Goal: Task Accomplishment & Management: Manage account settings

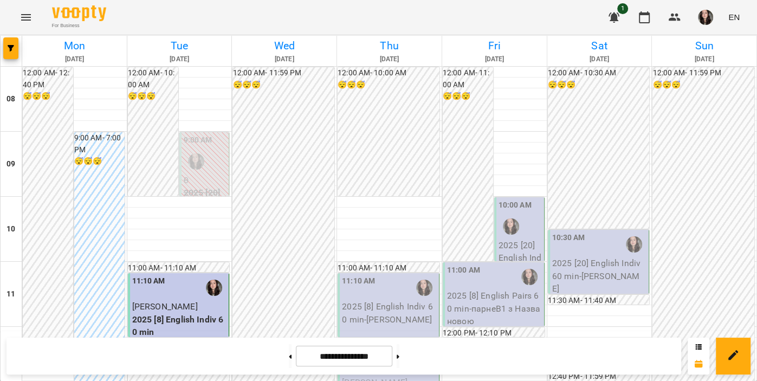
scroll to position [66, 0]
click at [399, 355] on button at bounding box center [398, 356] width 3 height 24
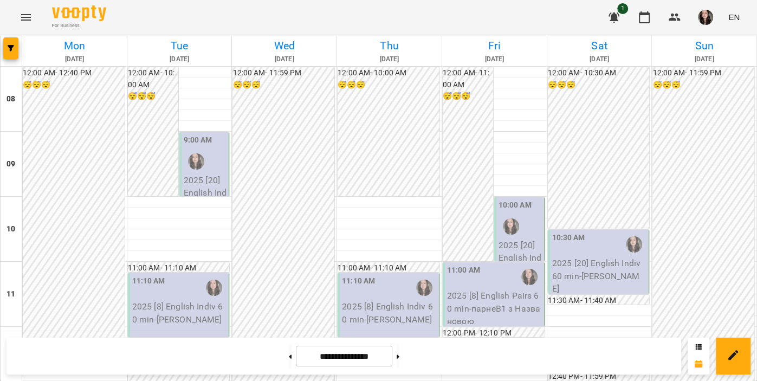
scroll to position [579, 0]
click at [289, 361] on button at bounding box center [290, 356] width 3 height 24
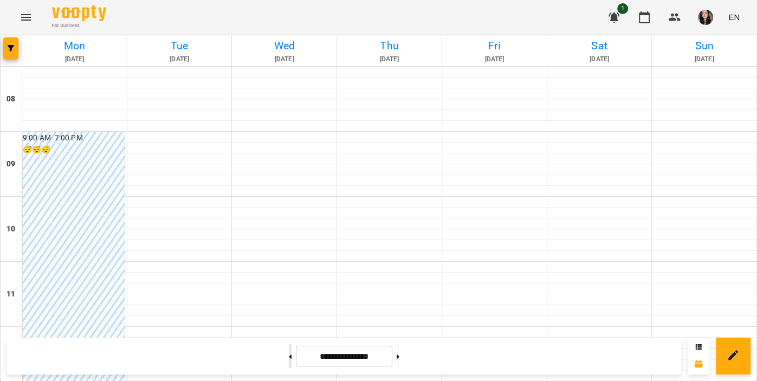
click at [289, 361] on button at bounding box center [290, 356] width 3 height 24
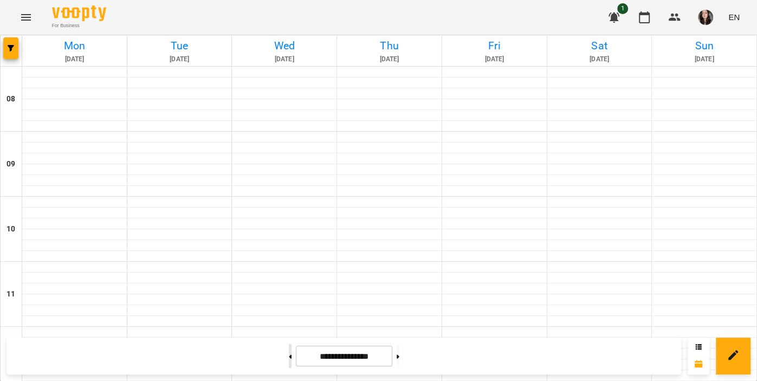
click at [289, 361] on button at bounding box center [290, 356] width 3 height 24
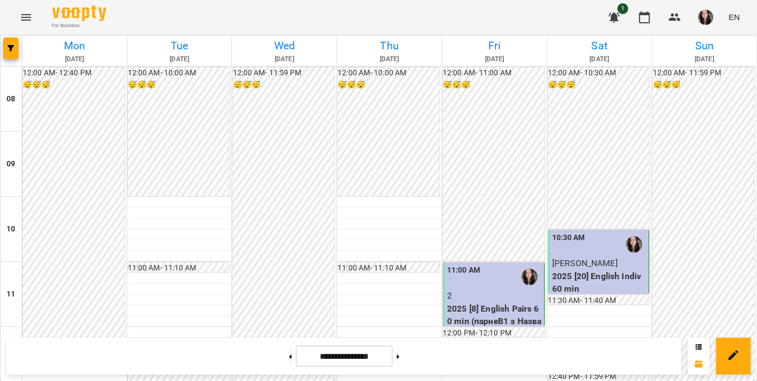
scroll to position [584, 0]
click at [289, 355] on button at bounding box center [290, 356] width 3 height 24
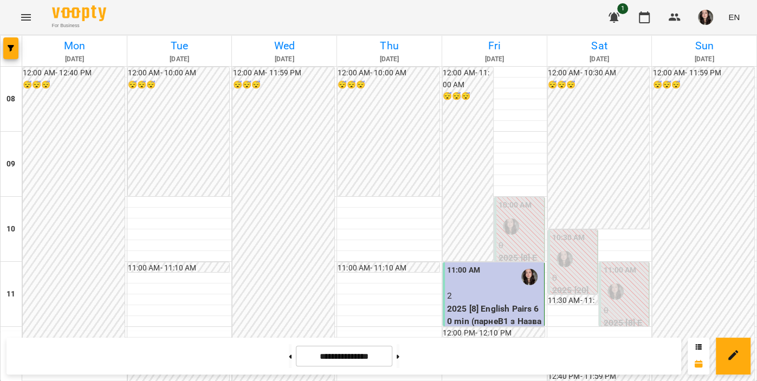
scroll to position [709, 0]
click at [289, 357] on icon at bounding box center [290, 356] width 3 height 4
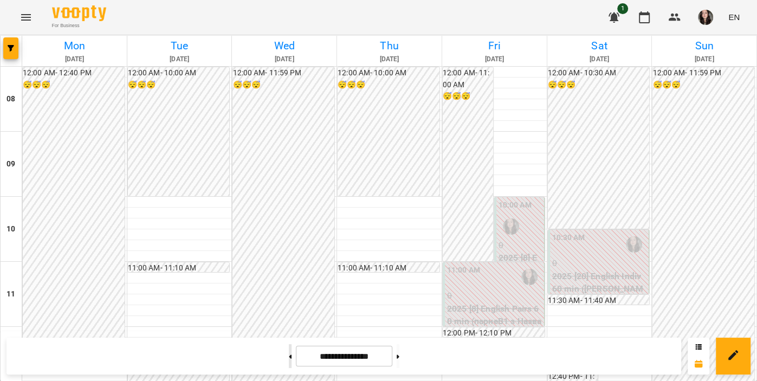
click at [289, 351] on button at bounding box center [290, 356] width 3 height 24
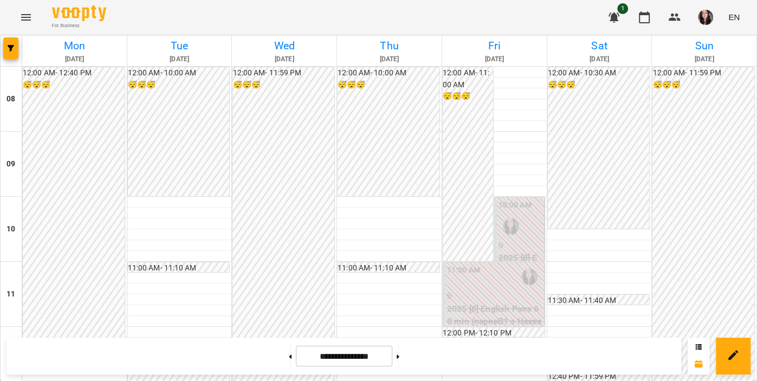
click at [350, 362] on input "**********" at bounding box center [344, 356] width 96 height 21
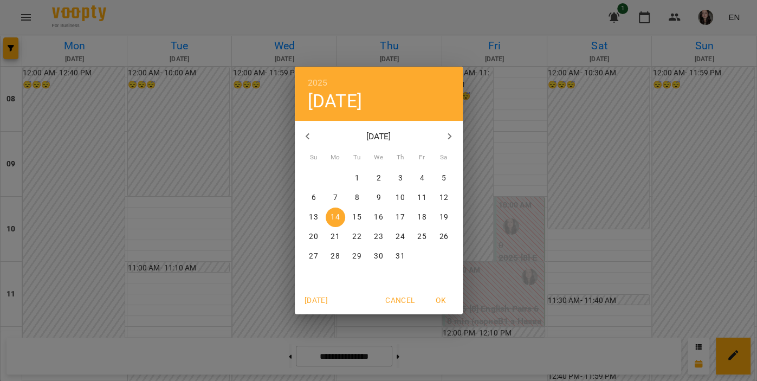
click at [316, 297] on span "[DATE]" at bounding box center [316, 300] width 26 height 13
click at [447, 300] on span "OK" at bounding box center [441, 300] width 26 height 13
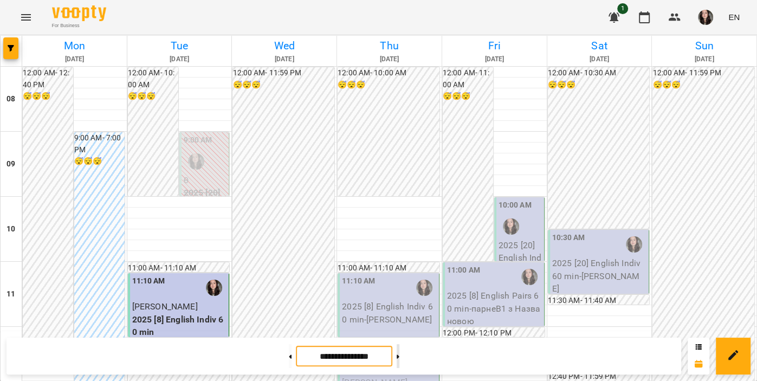
click at [399, 353] on button at bounding box center [398, 356] width 3 height 24
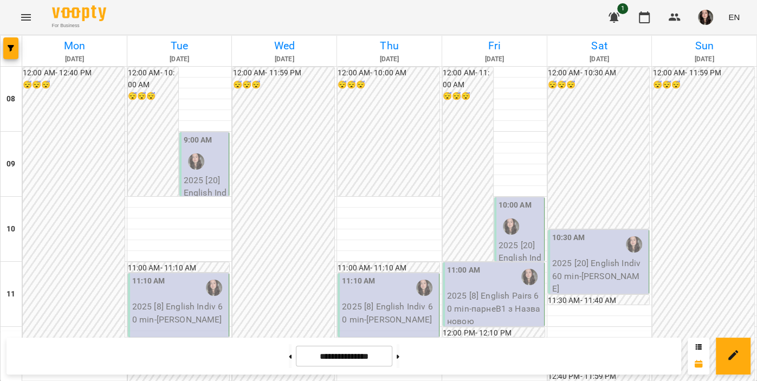
scroll to position [0, 0]
click at [300, 357] on input "**********" at bounding box center [344, 356] width 96 height 21
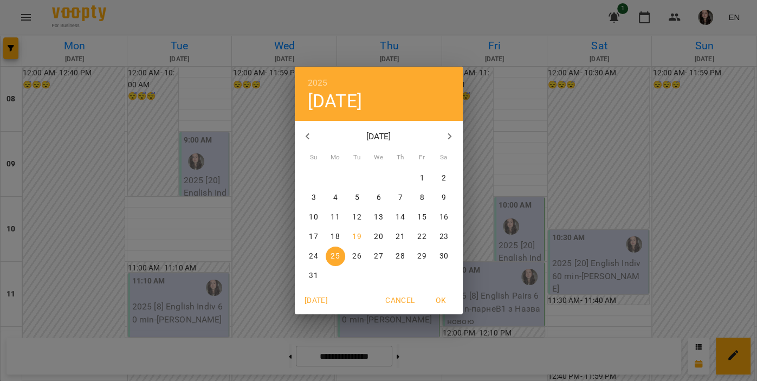
click at [314, 302] on span "[DATE]" at bounding box center [316, 300] width 26 height 13
click at [439, 303] on span "OK" at bounding box center [441, 300] width 26 height 13
type input "**********"
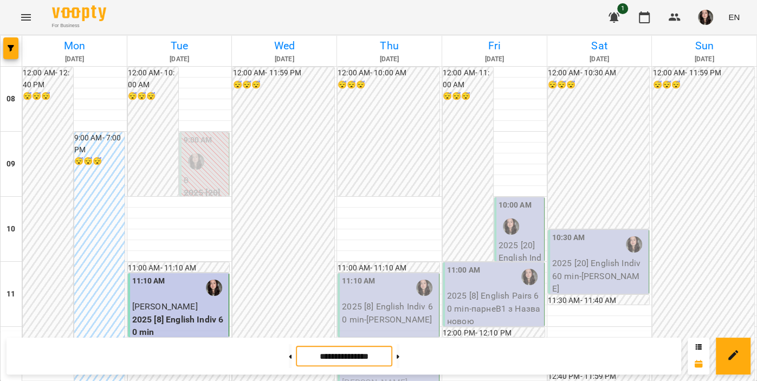
scroll to position [181, 0]
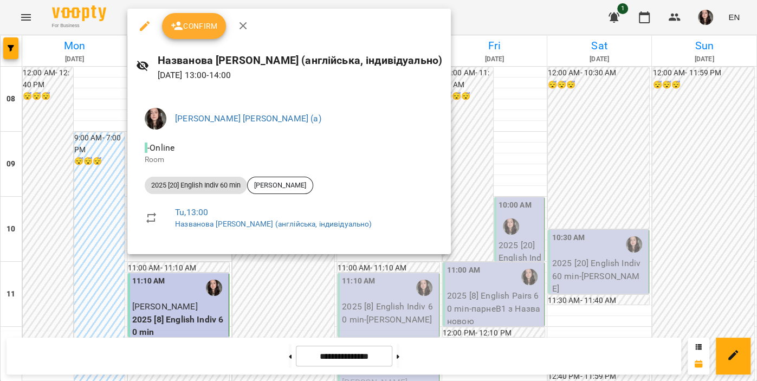
click at [194, 28] on span "Confirm" at bounding box center [194, 26] width 47 height 13
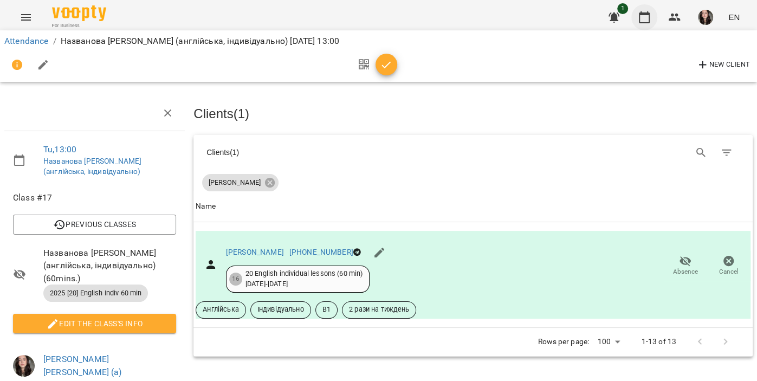
click at [646, 20] on icon "button" at bounding box center [644, 17] width 13 height 13
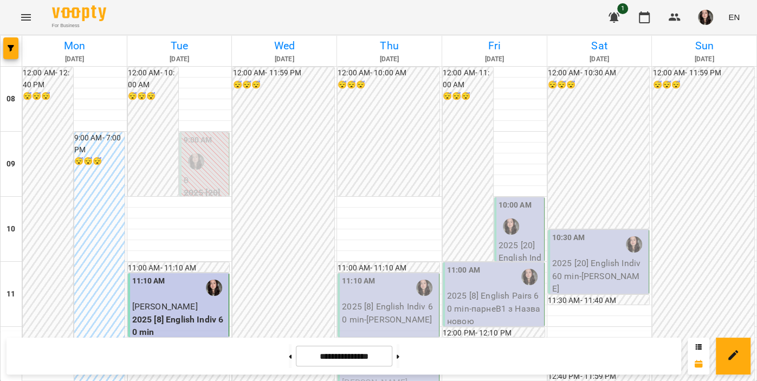
scroll to position [376, 0]
